Goal: Task Accomplishment & Management: Complete application form

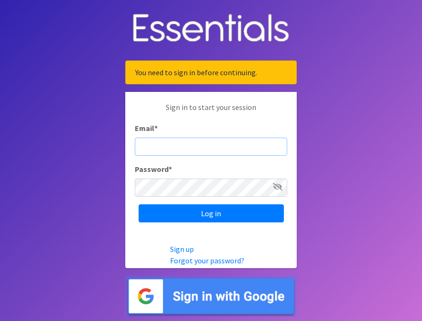
type input "[EMAIL_ADDRESS][DOMAIN_NAME]"
click at [280, 183] on icon at bounding box center [278, 187] width 10 height 8
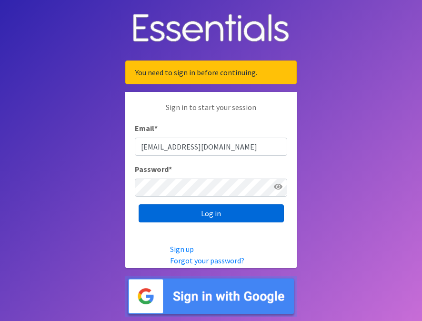
click at [234, 212] on input "Log in" at bounding box center [211, 213] width 145 height 18
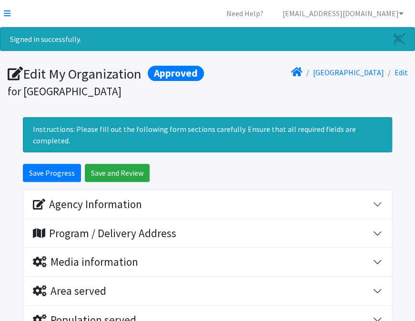
click at [10, 72] on icon at bounding box center [15, 74] width 15 height 14
click at [10, 17] on link at bounding box center [7, 13] width 7 height 11
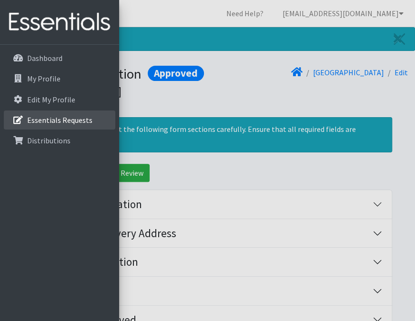
click at [76, 117] on p "Essentials Requests" at bounding box center [59, 120] width 65 height 10
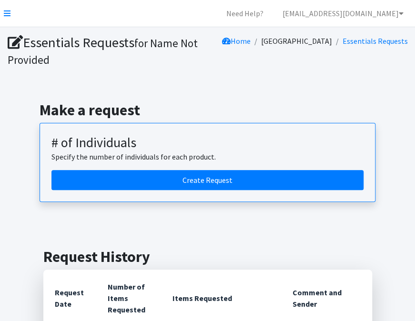
click at [76, 117] on h2 "Make a request" at bounding box center [208, 110] width 336 height 18
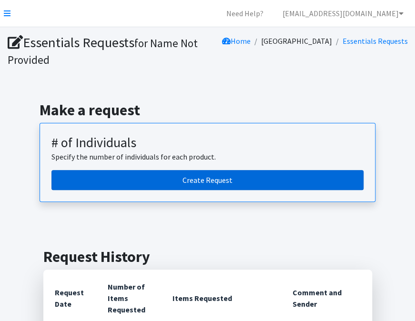
click at [235, 183] on link "Create Request" at bounding box center [207, 180] width 312 height 20
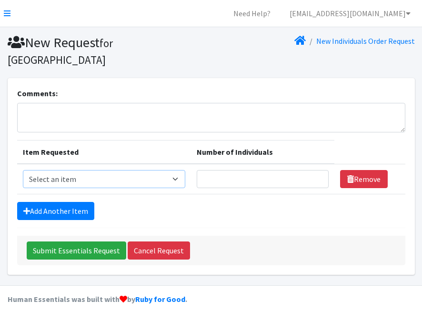
click at [178, 170] on select "Select an item (Newborn) (Preemie) (Size 1) (Size 2) (Size 3) (Size 4) (Size 5)…" at bounding box center [104, 179] width 163 height 18
select select "14508"
click at [23, 170] on select "Select an item (Newborn) (Preemie) (Size 1) (Size 2) (Size 3) (Size 4) (Size 5)…" at bounding box center [104, 179] width 163 height 18
click at [249, 170] on input "Number of Individuals" at bounding box center [263, 179] width 132 height 18
type input "2"
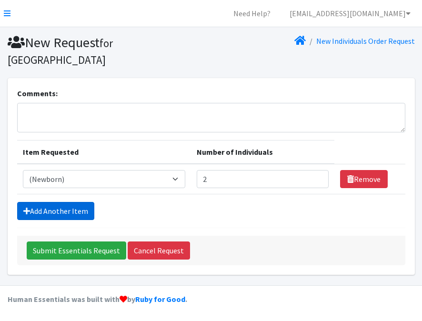
click at [73, 202] on link "Add Another Item" at bounding box center [55, 211] width 77 height 18
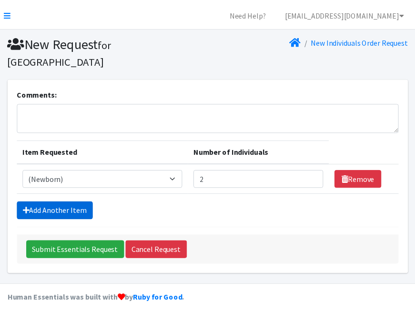
scroll to position [9, 0]
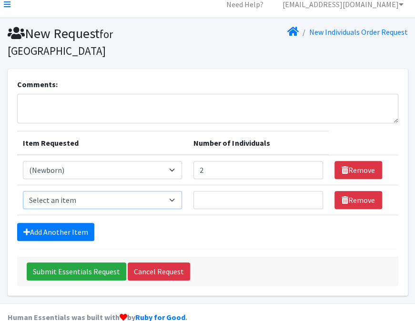
click at [174, 191] on select "Select an item (Newborn) (Preemie) (Size 1) (Size 2) (Size 3) (Size 4) (Size 5)…" at bounding box center [102, 200] width 159 height 18
select select "14509"
click at [23, 191] on select "Select an item (Newborn) (Preemie) (Size 1) (Size 2) (Size 3) (Size 4) (Size 5)…" at bounding box center [102, 200] width 159 height 18
click at [309, 191] on input "1" at bounding box center [257, 200] width 129 height 18
click at [309, 191] on input "2" at bounding box center [257, 200] width 129 height 18
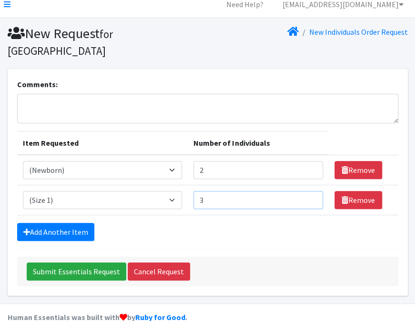
type input "3"
click at [309, 191] on input "3" at bounding box center [257, 200] width 129 height 18
click at [73, 223] on link "Add Another Item" at bounding box center [55, 232] width 77 height 18
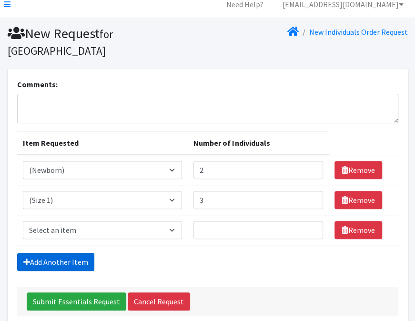
scroll to position [39, 0]
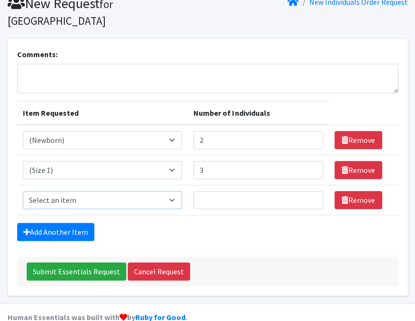
click at [175, 191] on select "Select an item (Newborn) (Preemie) (Size 1) (Size 2) (Size 3) (Size 4) (Size 5)…" at bounding box center [102, 200] width 159 height 18
click at [23, 191] on select "Select an item (Newborn) (Preemie) (Size 1) (Size 2) (Size 3) (Size 4) (Size 5)…" at bounding box center [102, 200] width 159 height 18
click at [175, 191] on select "Select an item (Newborn) (Preemie) (Size 1) (Size 2) (Size 3) (Size 4) (Size 5)…" at bounding box center [102, 200] width 159 height 18
select select "14507"
click at [23, 191] on select "Select an item (Newborn) (Preemie) (Size 1) (Size 2) (Size 3) (Size 4) (Size 5)…" at bounding box center [102, 200] width 159 height 18
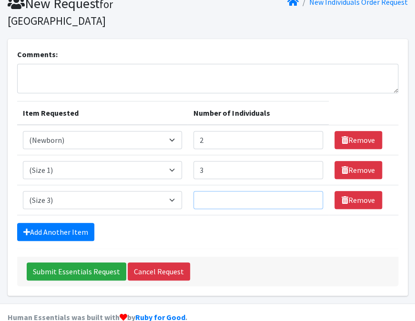
click at [219, 191] on input "Number of Individuals" at bounding box center [257, 200] width 129 height 18
type input "8"
click at [175, 191] on select "Select an item (Newborn) (Preemie) (Size 1) (Size 2) (Size 3) (Size 4) (Size 5)…" at bounding box center [102, 200] width 159 height 18
click at [23, 191] on select "Select an item (Newborn) (Preemie) (Size 1) (Size 2) (Size 3) (Size 4) (Size 5)…" at bounding box center [102, 200] width 159 height 18
click at [173, 191] on select "Select an item (Newborn) (Preemie) (Size 1) (Size 2) (Size 3) (Size 4) (Size 5)…" at bounding box center [102, 200] width 159 height 18
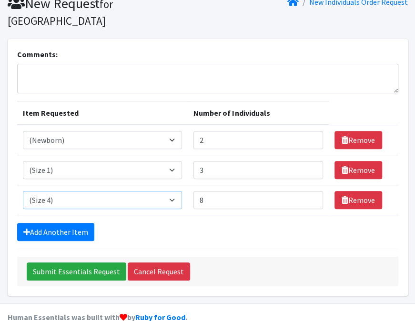
select select "14507"
click at [23, 191] on select "Select an item (Newborn) (Preemie) (Size 1) (Size 2) (Size 3) (Size 4) (Size 5)…" at bounding box center [102, 200] width 159 height 18
click at [71, 223] on link "Add Another Item" at bounding box center [55, 232] width 77 height 18
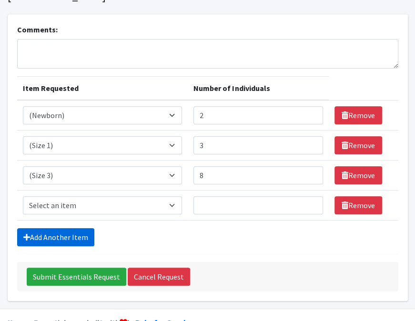
scroll to position [69, 0]
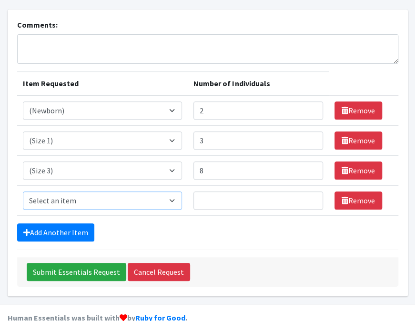
click at [173, 191] on select "Select an item (Newborn) (Preemie) (Size 1) (Size 2) (Size 3) (Size 4) (Size 5)…" at bounding box center [102, 200] width 159 height 18
select select "14512"
click at [23, 191] on select "Select an item (Newborn) (Preemie) (Size 1) (Size 2) (Size 3) (Size 4) (Size 5)…" at bounding box center [102, 200] width 159 height 18
click at [221, 191] on input "Number of Individuals" at bounding box center [257, 200] width 129 height 18
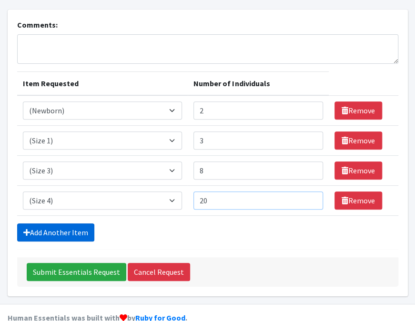
type input "20"
click at [53, 223] on link "Add Another Item" at bounding box center [55, 232] width 77 height 18
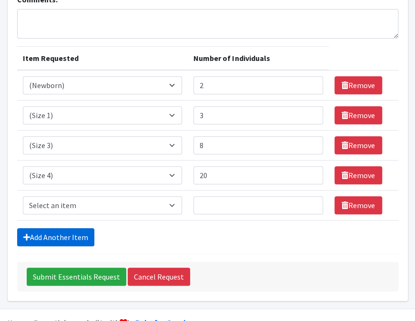
scroll to position [99, 0]
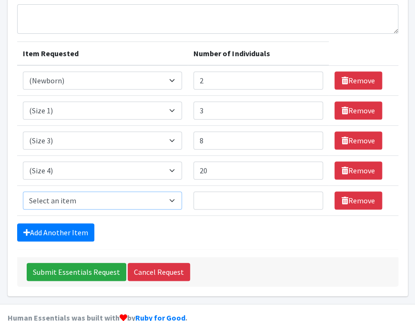
click at [174, 191] on select "Select an item (Newborn) (Preemie) (Size 1) (Size 2) (Size 3) (Size 4) (Size 5)…" at bounding box center [102, 200] width 159 height 18
select select "14488"
click at [23, 191] on select "Select an item (Newborn) (Preemie) (Size 1) (Size 2) (Size 3) (Size 4) (Size 5)…" at bounding box center [102, 200] width 159 height 18
click at [217, 191] on input "Number of Individuals" at bounding box center [257, 200] width 129 height 18
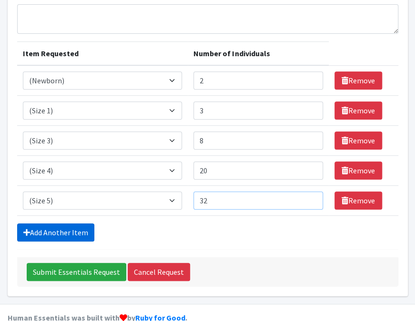
type input "32"
click at [56, 223] on link "Add Another Item" at bounding box center [55, 232] width 77 height 18
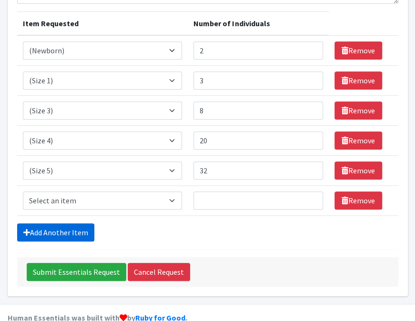
click at [56, 223] on link "Add Another Item" at bounding box center [55, 232] width 77 height 18
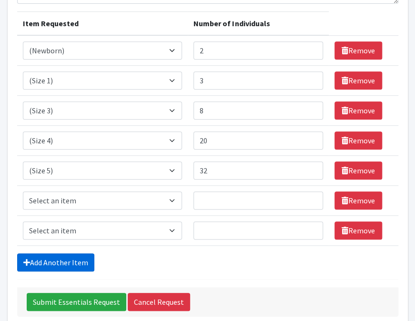
scroll to position [158, 0]
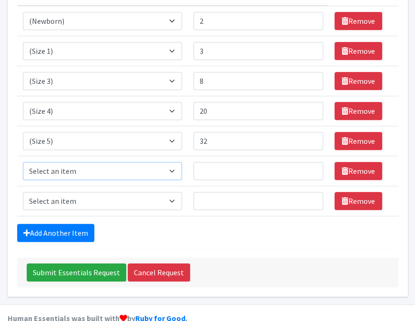
click at [175, 162] on select "Select an item (Newborn) (Preemie) (Size 1) (Size 2) (Size 3) (Size 4) (Size 5)…" at bounding box center [102, 171] width 159 height 18
select select "14491"
click at [23, 162] on select "Select an item (Newborn) (Preemie) (Size 1) (Size 2) (Size 3) (Size 4) (Size 5)…" at bounding box center [102, 171] width 159 height 18
click at [218, 162] on input "Number of Individuals" at bounding box center [257, 171] width 129 height 18
type input "32"
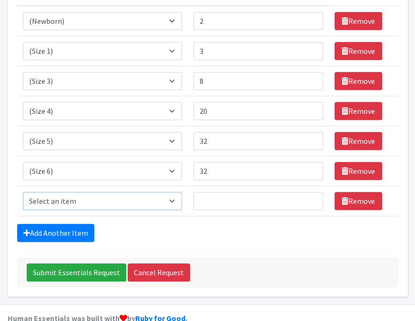
click at [173, 192] on select "Select an item (Newborn) (Preemie) (Size 1) (Size 2) (Size 3) (Size 4) (Size 5)…" at bounding box center [102, 201] width 159 height 18
select select "14953"
click at [23, 192] on select "Select an item (Newborn) (Preemie) (Size 1) (Size 2) (Size 3) (Size 4) (Size 5)…" at bounding box center [102, 201] width 159 height 18
click at [217, 192] on input "Number of Individuals" at bounding box center [257, 201] width 129 height 18
type input "8"
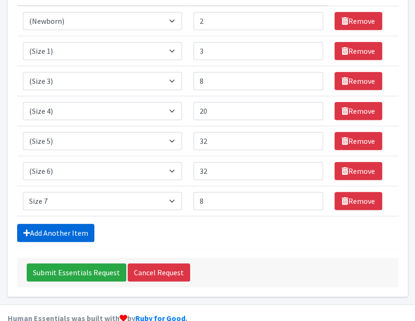
click at [66, 224] on link "Add Another Item" at bounding box center [55, 233] width 77 height 18
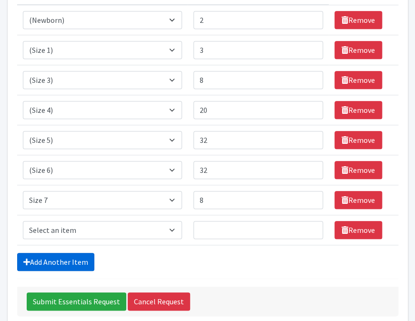
scroll to position [188, 0]
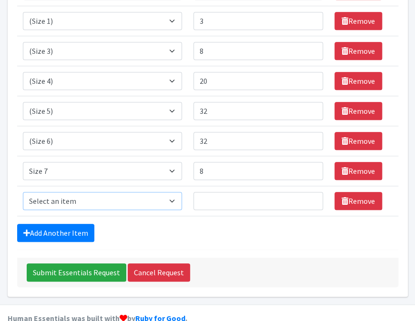
click at [177, 192] on select "Select an item (Newborn) (Preemie) (Size 1) (Size 2) (Size 3) (Size 4) (Size 5)…" at bounding box center [102, 201] width 159 height 18
select select "14773"
click at [23, 192] on select "Select an item (Newborn) (Preemie) (Size 1) (Size 2) (Size 3) (Size 4) (Size 5)…" at bounding box center [102, 201] width 159 height 18
click at [224, 192] on input "Number of Individuals" at bounding box center [257, 201] width 129 height 18
type input "12"
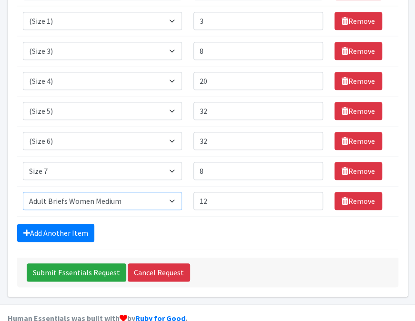
click at [174, 192] on select "Select an item (Newborn) (Preemie) (Size 1) (Size 2) (Size 3) (Size 4) (Size 5)…" at bounding box center [102, 201] width 159 height 18
select select "14775"
click at [23, 192] on select "Select an item (Newborn) (Preemie) (Size 1) (Size 2) (Size 3) (Size 4) (Size 5)…" at bounding box center [102, 201] width 159 height 18
click at [77, 224] on link "Add Another Item" at bounding box center [55, 233] width 77 height 18
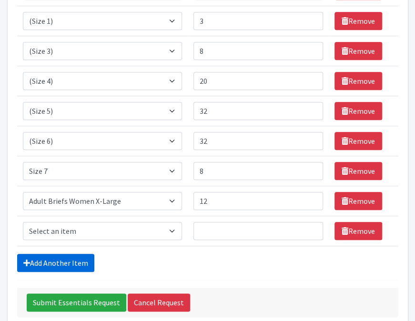
scroll to position [218, 0]
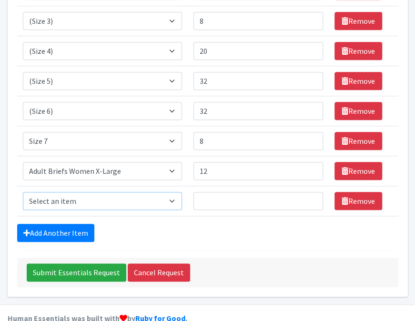
click at [170, 192] on select "Select an item (Newborn) (Preemie) (Size 1) (Size 2) (Size 3) (Size 4) (Size 5)…" at bounding box center [102, 201] width 159 height 18
select select "14773"
click at [23, 192] on select "Select an item (Newborn) (Preemie) (Size 1) (Size 2) (Size 3) (Size 4) (Size 5)…" at bounding box center [102, 201] width 159 height 18
click at [211, 192] on input "Number of Individuals" at bounding box center [257, 201] width 129 height 18
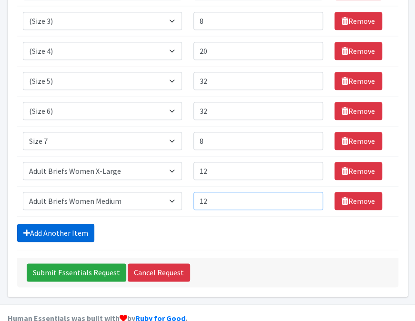
type input "12"
click at [69, 224] on link "Add Another Item" at bounding box center [55, 233] width 77 height 18
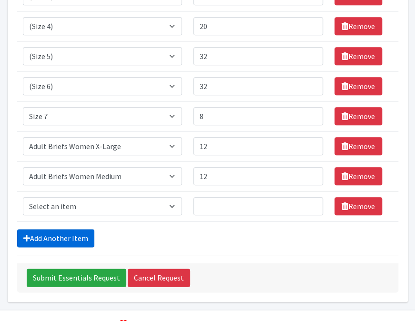
scroll to position [248, 0]
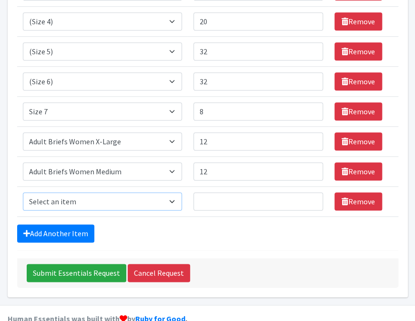
click at [175, 192] on select "Select an item (Newborn) (Preemie) (Size 1) (Size 2) (Size 3) (Size 4) (Size 5)…" at bounding box center [102, 201] width 159 height 18
select select "14484"
click at [23, 192] on select "Select an item (Newborn) (Preemie) (Size 1) (Size 2) (Size 3) (Size 4) (Size 5)…" at bounding box center [102, 201] width 159 height 18
click at [212, 192] on input "Number of Individuals" at bounding box center [257, 201] width 129 height 18
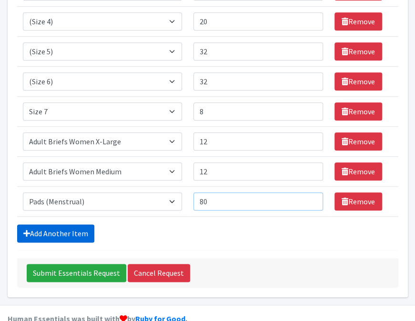
type input "80"
click at [63, 224] on link "Add Another Item" at bounding box center [55, 233] width 77 height 18
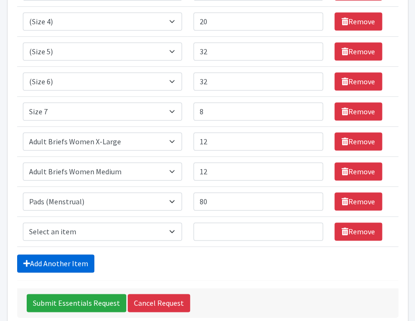
scroll to position [278, 0]
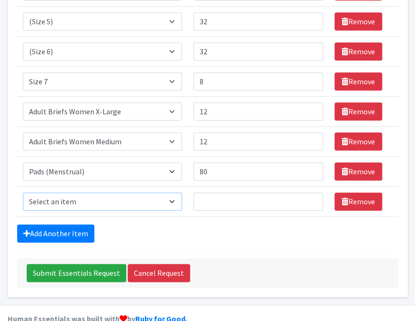
click at [176, 192] on select "Select an item (Newborn) (Preemie) (Size 1) (Size 2) (Size 3) (Size 4) (Size 5)…" at bounding box center [102, 201] width 159 height 18
select select "14485"
click at [23, 192] on select "Select an item (Newborn) (Preemie) (Size 1) (Size 2) (Size 3) (Size 4) (Size 5)…" at bounding box center [102, 201] width 159 height 18
click at [221, 192] on input "Number of Individuals" at bounding box center [257, 201] width 129 height 18
type input "30"
